Goal: Download file/media

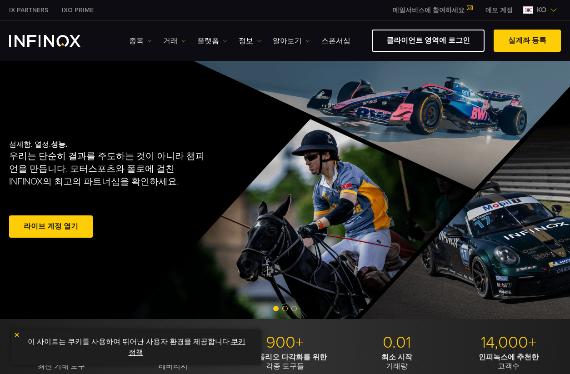
click at [172, 40] on link "거래" at bounding box center [174, 40] width 23 height 11
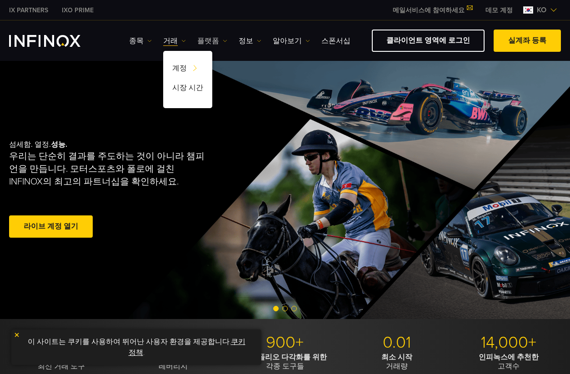
click at [206, 42] on link "플랫폼" at bounding box center [212, 40] width 30 height 11
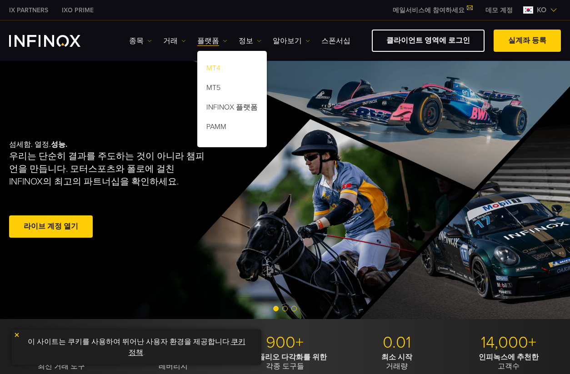
click at [213, 66] on link "MT4" at bounding box center [232, 70] width 70 height 20
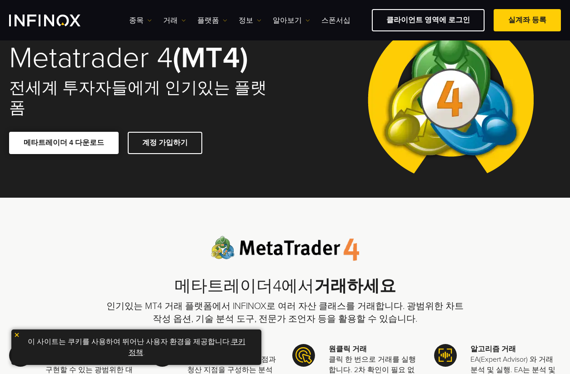
click at [64, 143] on span at bounding box center [64, 143] width 0 height 0
click at [56, 132] on link "메타트레이더 4 다운로드" at bounding box center [64, 143] width 110 height 22
